Goal: Information Seeking & Learning: Find specific fact

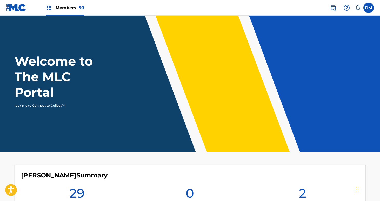
click at [66, 5] on span "Members 50" at bounding box center [70, 8] width 29 height 6
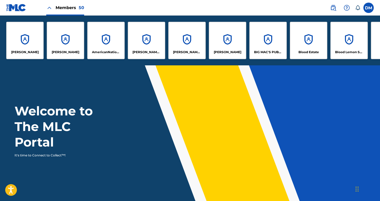
click at [336, 5] on img at bounding box center [333, 8] width 6 height 6
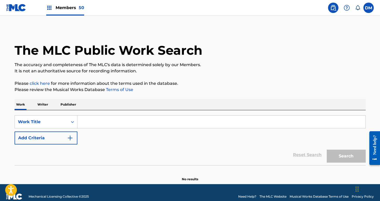
click at [83, 119] on input "Search Form" at bounding box center [221, 122] width 288 height 12
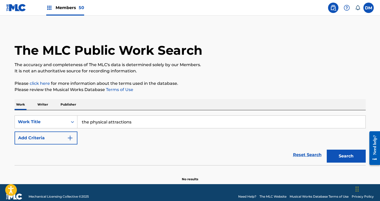
type input "the physical attractions"
click at [335, 155] on button "Search" at bounding box center [346, 156] width 39 height 13
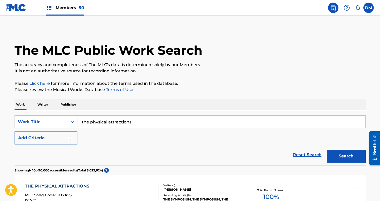
scroll to position [36, 0]
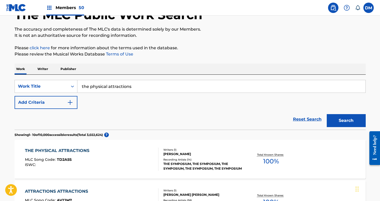
click at [123, 89] on input "the physical attractions" at bounding box center [221, 86] width 288 height 12
click at [162, 154] on div "Writers ( 1 ) [DEMOGRAPHIC_DATA][PERSON_NAME] Recording Artists ( 14 ) THE SYMP…" at bounding box center [200, 159] width 83 height 23
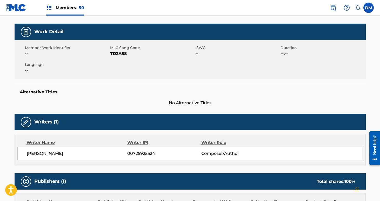
scroll to position [99, 0]
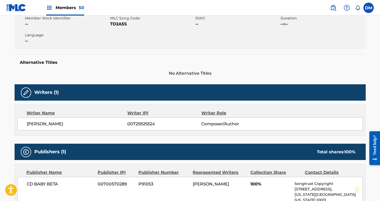
drag, startPoint x: 72, startPoint y: 126, endPoint x: 27, endPoint y: 126, distance: 45.5
click at [27, 126] on span "[PERSON_NAME]" at bounding box center [77, 124] width 101 height 6
copy span "[PERSON_NAME]"
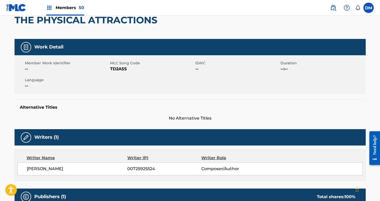
scroll to position [0, 0]
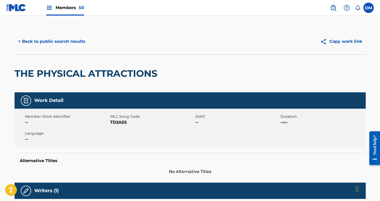
click at [46, 41] on button "< Back to public search results" at bounding box center [52, 41] width 75 height 13
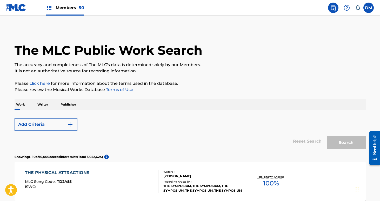
scroll to position [36, 0]
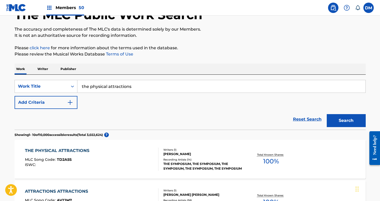
click at [45, 68] on p "Writer" at bounding box center [43, 69] width 14 height 11
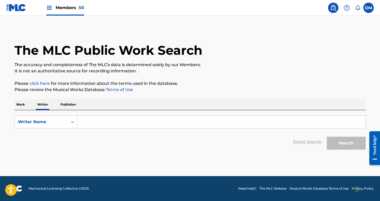
click at [102, 123] on input "Search Form" at bounding box center [221, 122] width 288 height 12
paste input "[PERSON_NAME]"
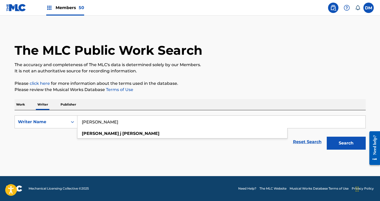
type input "[PERSON_NAME]"
click at [327, 137] on button "Search" at bounding box center [346, 143] width 39 height 13
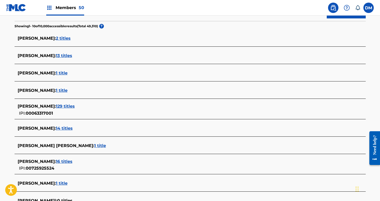
scroll to position [136, 0]
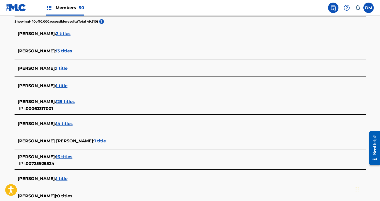
click at [69, 158] on span "16 titles" at bounding box center [64, 157] width 17 height 5
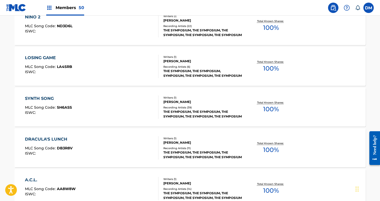
scroll to position [435, 0]
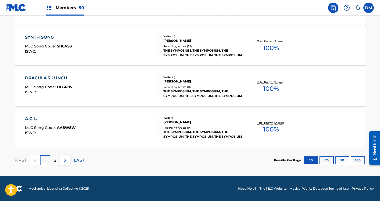
click at [343, 161] on button "50" at bounding box center [342, 161] width 14 height 8
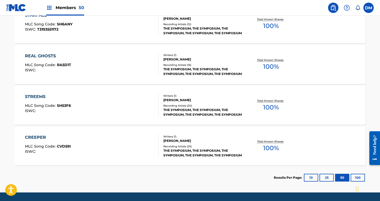
scroll to position [659, 0]
